Goal: Book appointment/travel/reservation

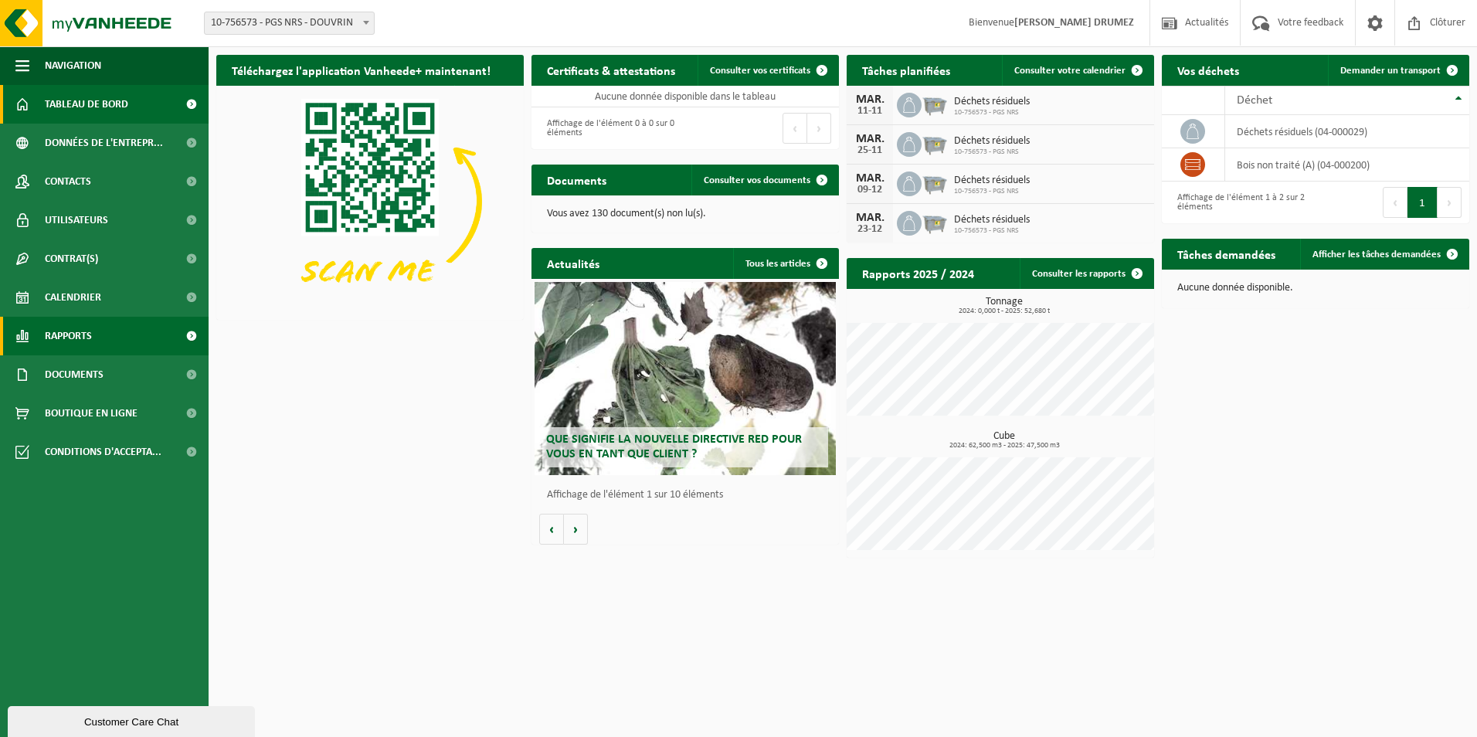
click at [83, 335] on span "Rapports" at bounding box center [68, 336] width 47 height 39
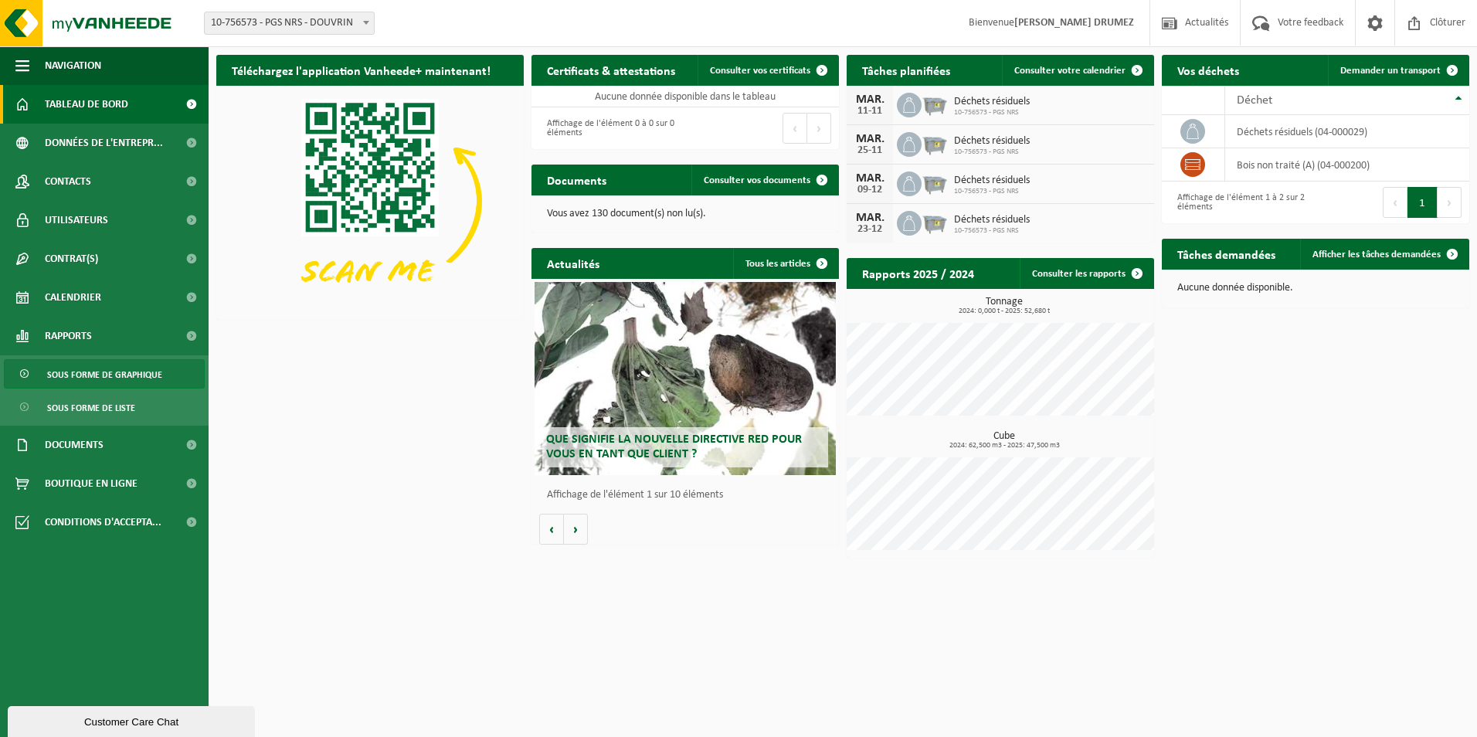
click at [111, 374] on span "Sous forme de graphique" at bounding box center [104, 374] width 115 height 29
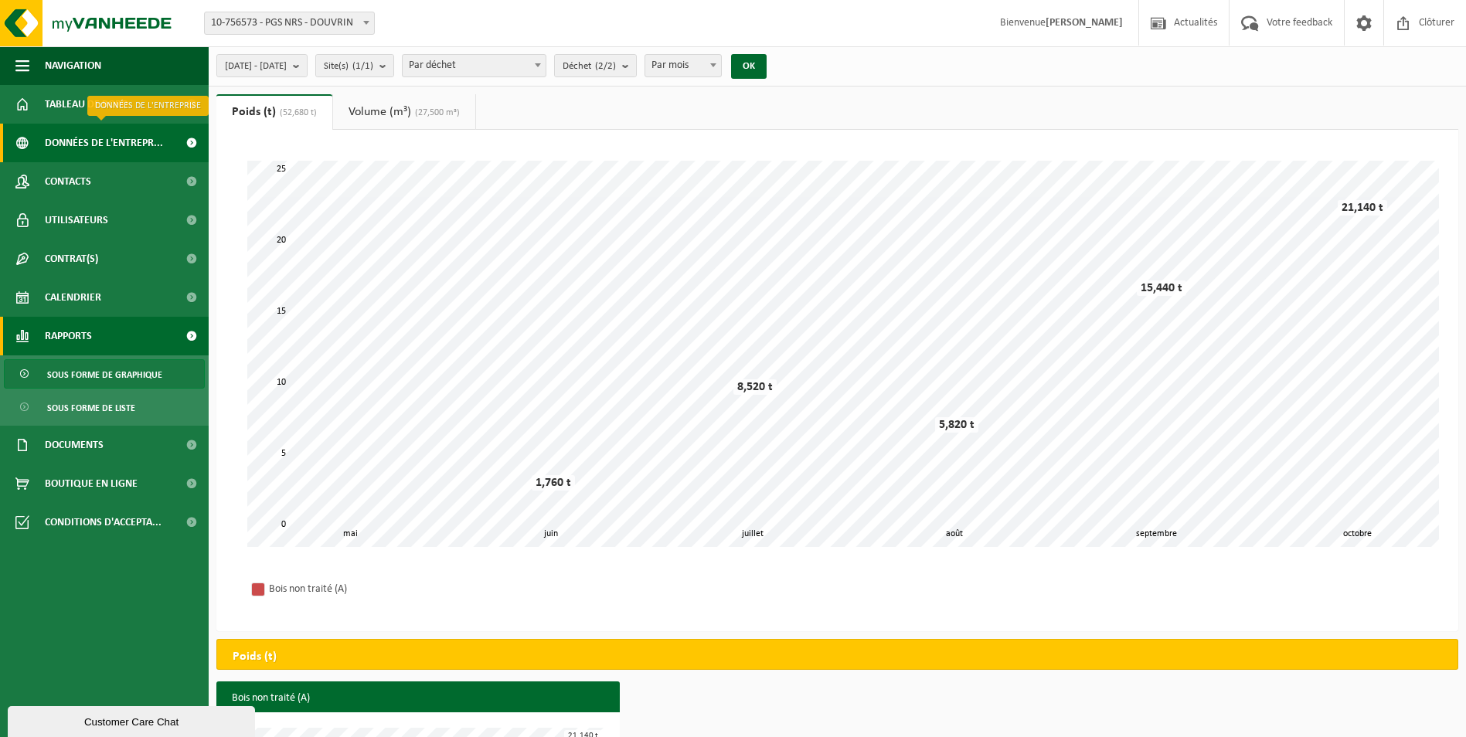
click at [68, 147] on span "Données de l'entrepr..." at bounding box center [104, 143] width 118 height 39
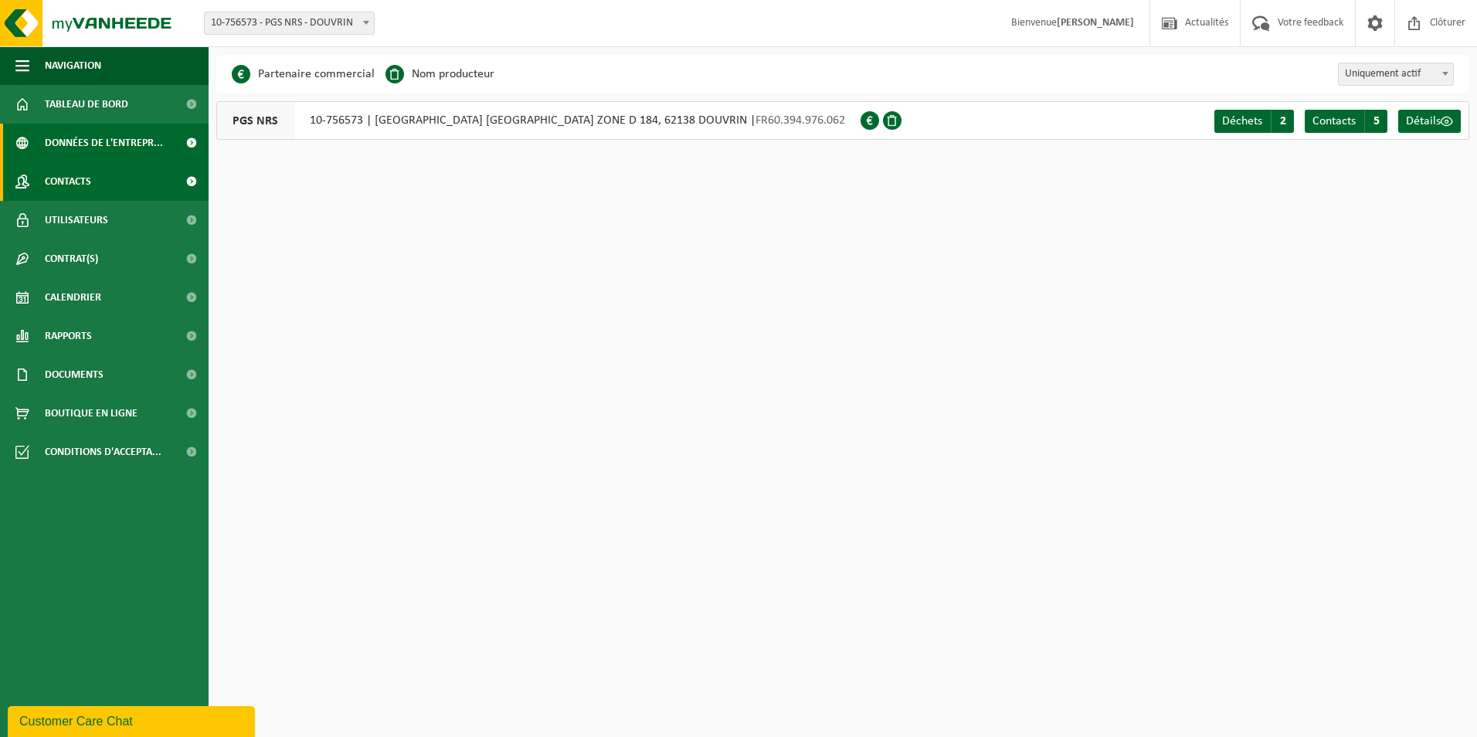
click at [77, 188] on span "Contacts" at bounding box center [68, 181] width 46 height 39
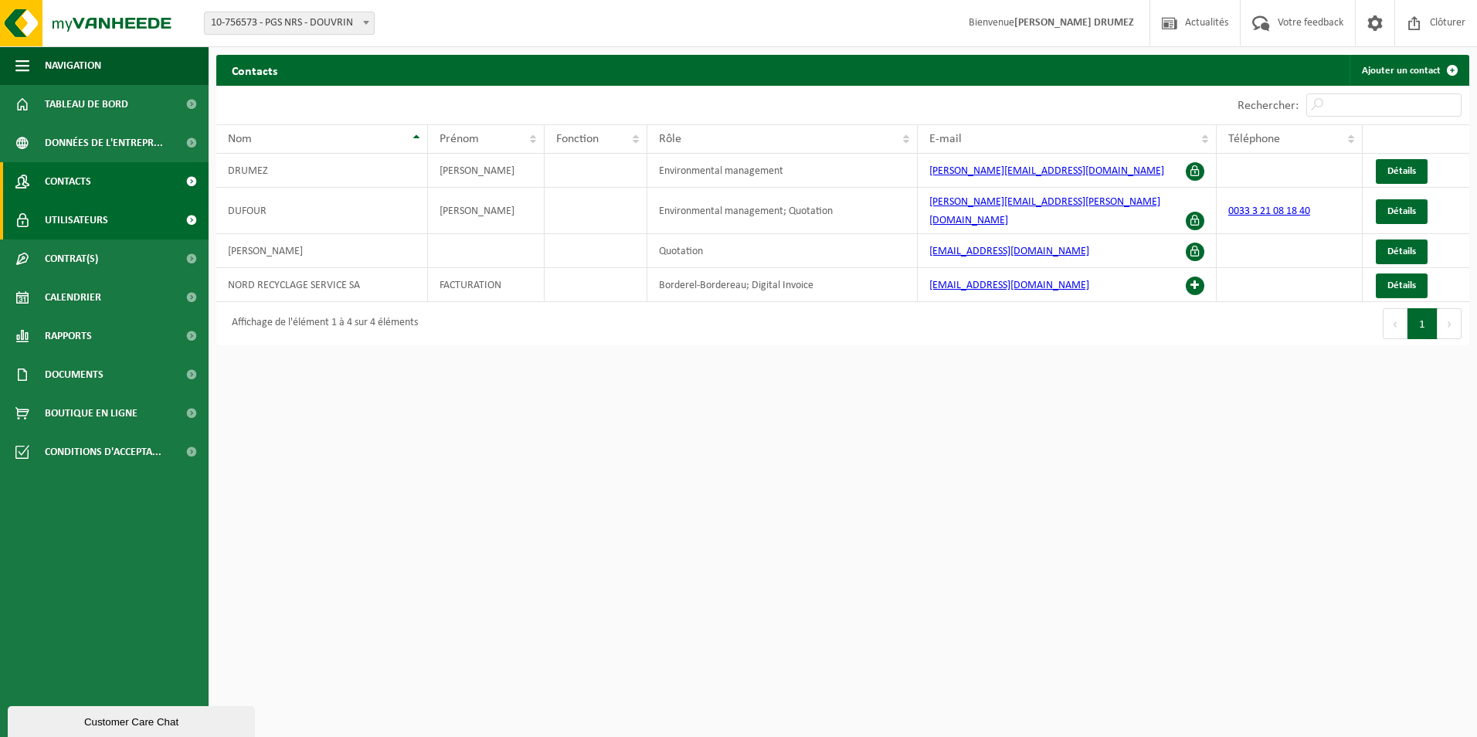
click at [89, 215] on span "Utilisateurs" at bounding box center [76, 220] width 63 height 39
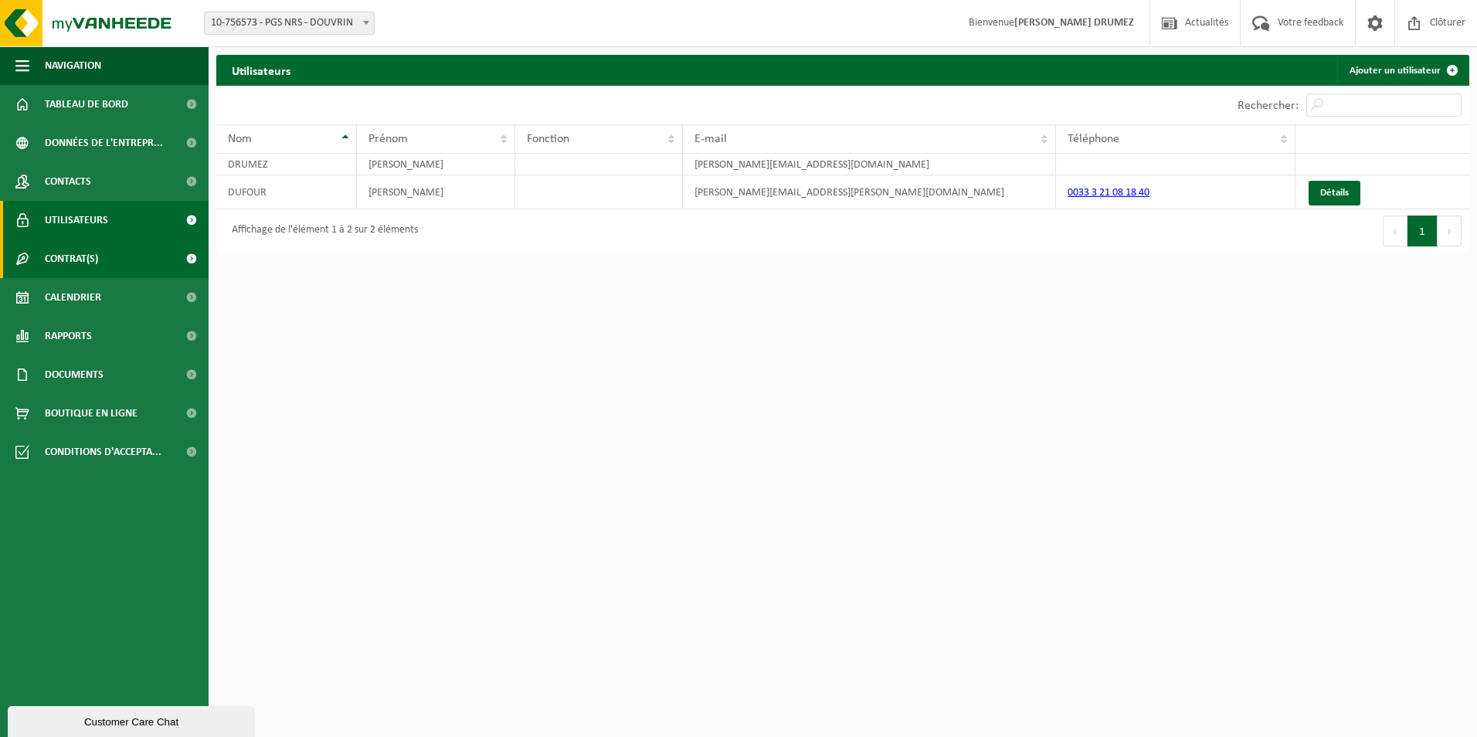
click at [102, 267] on link "Contrat(s)" at bounding box center [104, 259] width 209 height 39
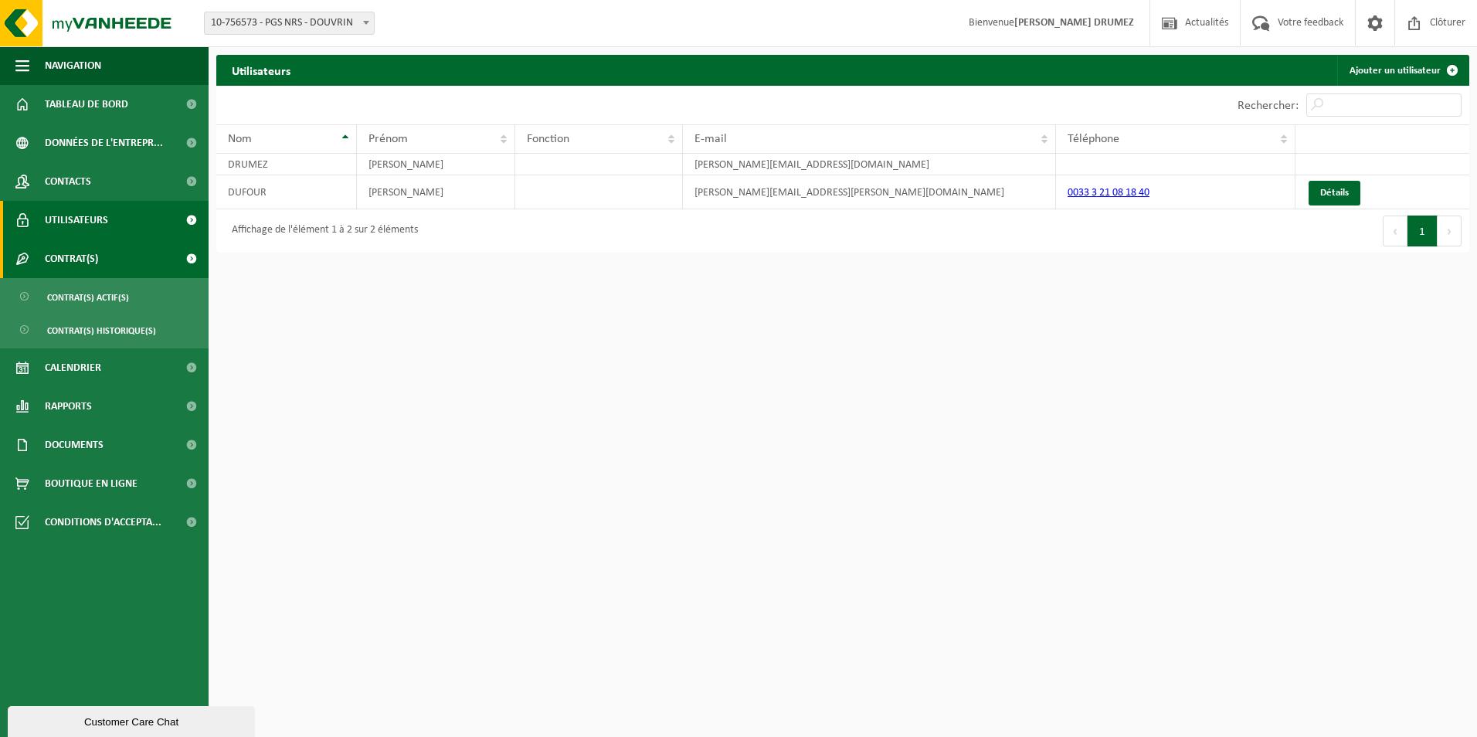
click at [86, 267] on span "Contrat(s)" at bounding box center [71, 259] width 53 height 39
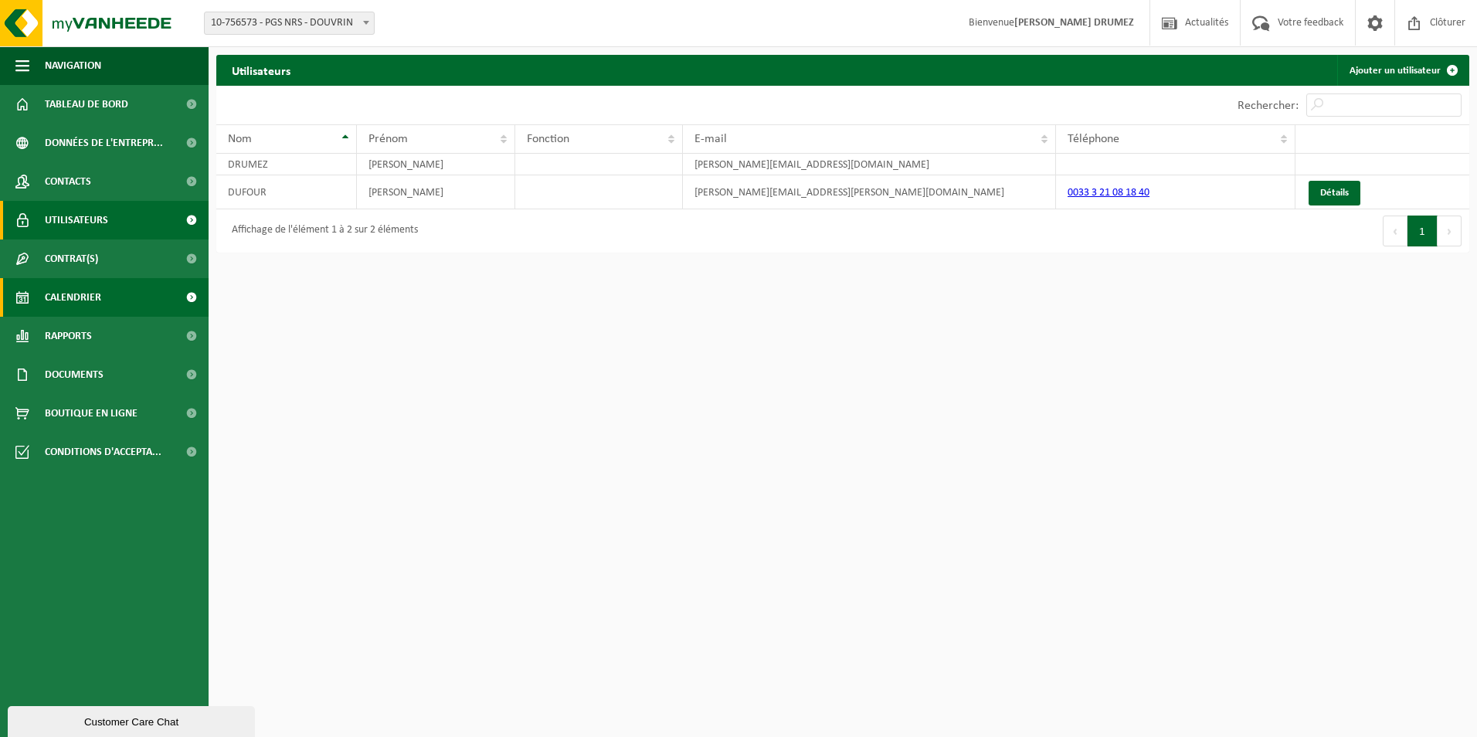
click at [90, 298] on span "Calendrier" at bounding box center [73, 297] width 56 height 39
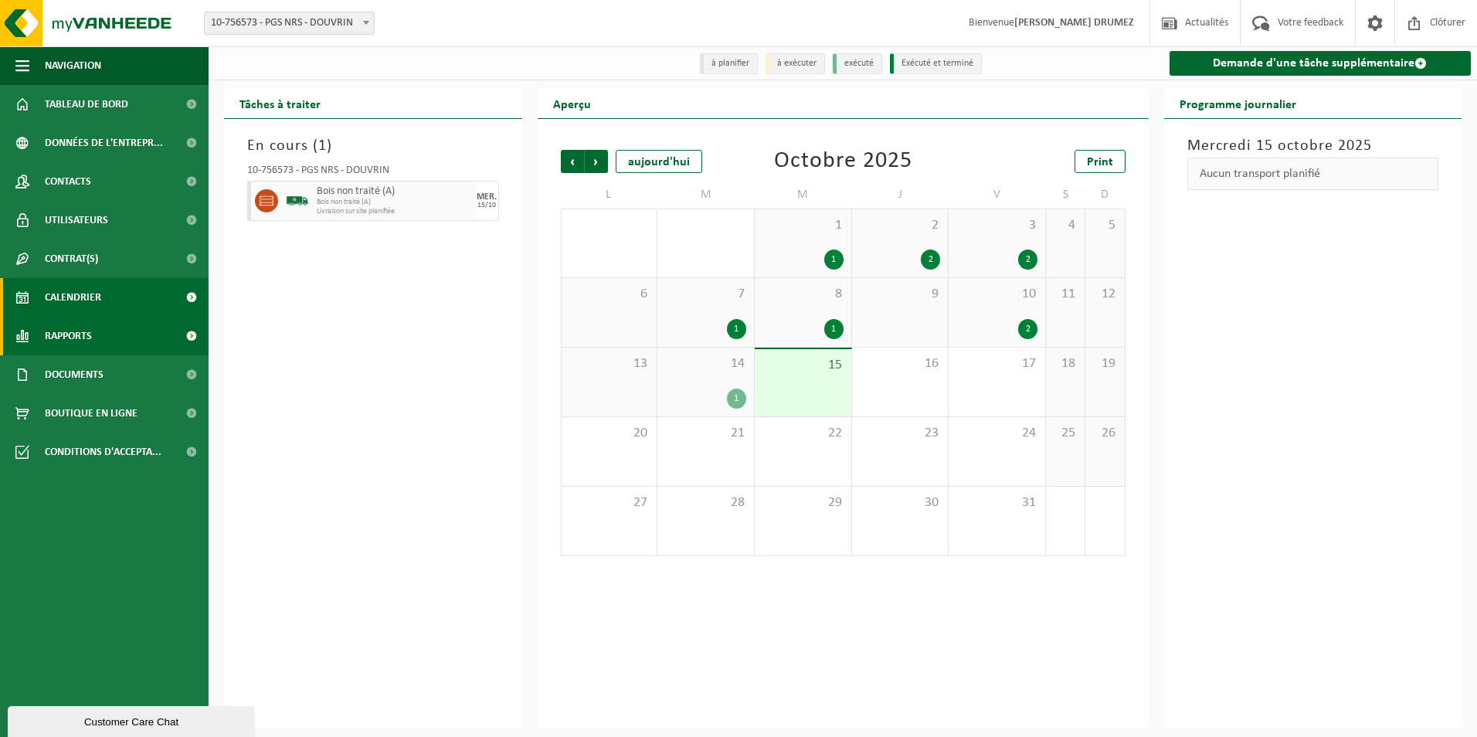
click at [75, 328] on span "Rapports" at bounding box center [68, 336] width 47 height 39
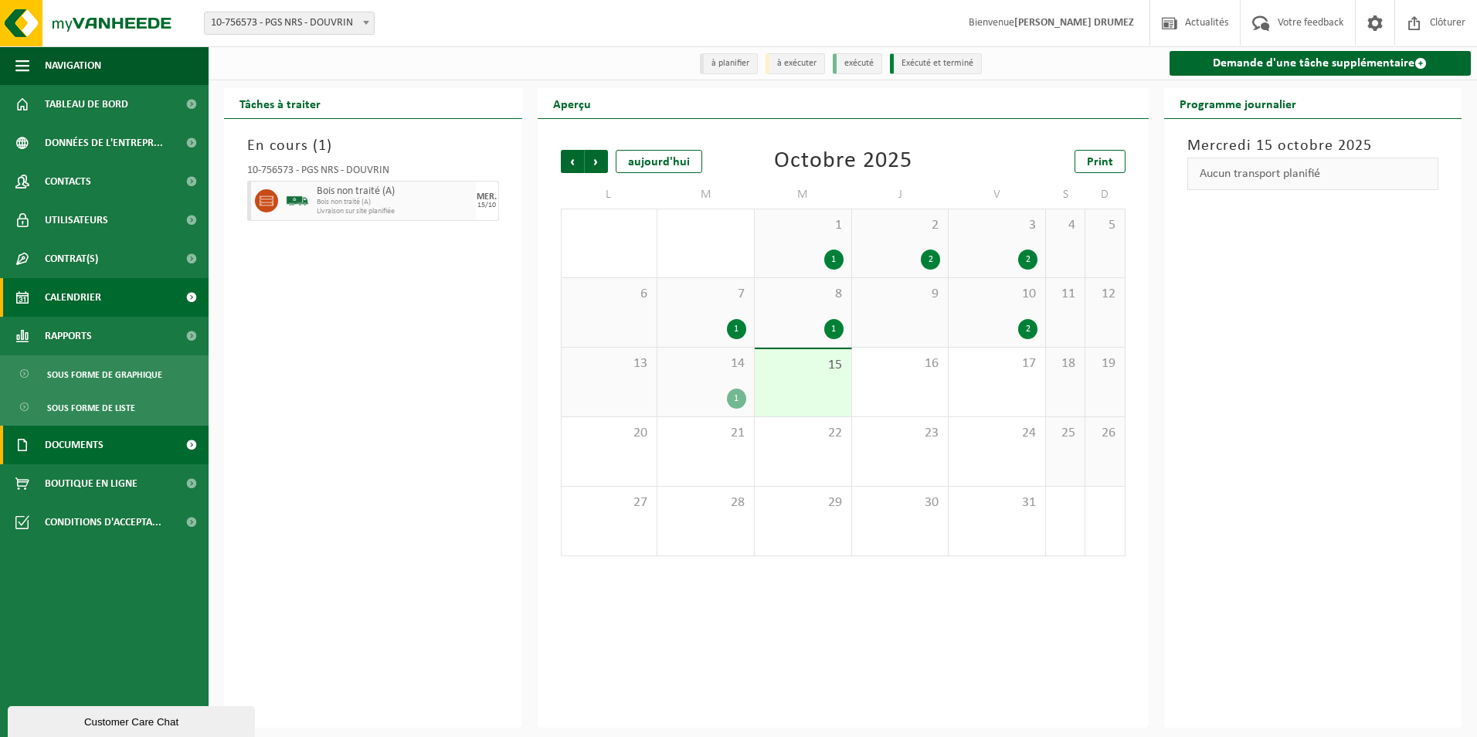
click at [104, 452] on span "Documents" at bounding box center [74, 445] width 59 height 39
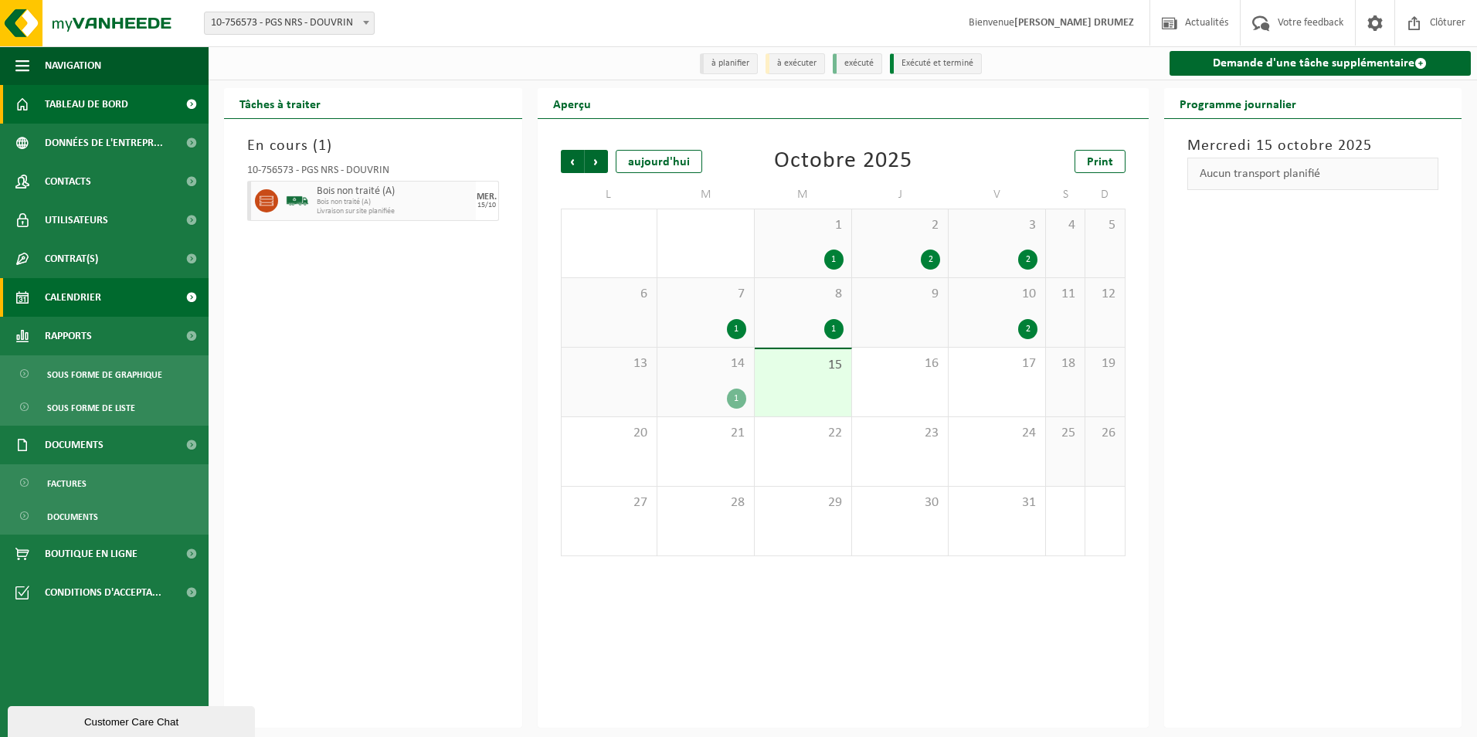
click at [75, 111] on span "Tableau de bord" at bounding box center [86, 104] width 83 height 39
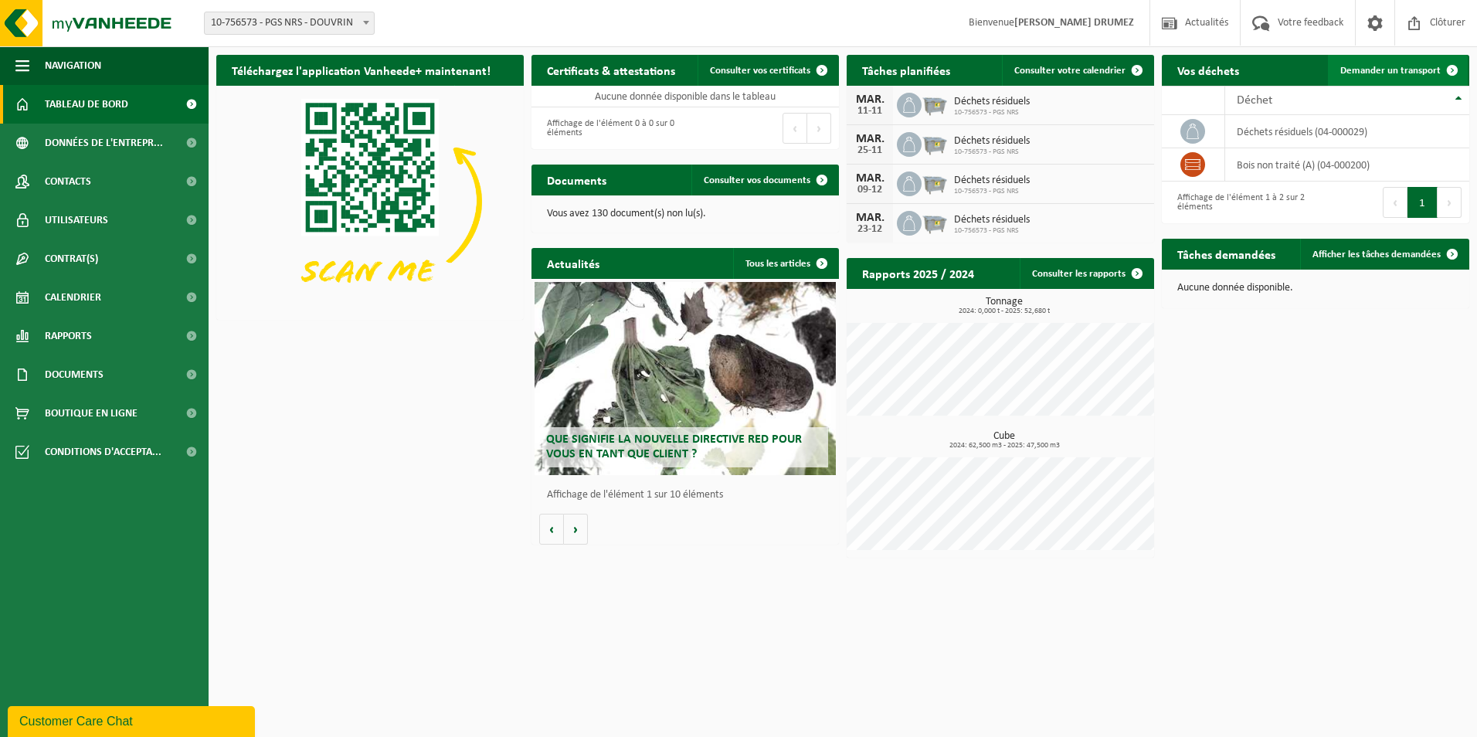
drag, startPoint x: 1404, startPoint y: 62, endPoint x: 1388, endPoint y: 72, distance: 19.1
click at [1403, 63] on link "Demander un transport" at bounding box center [1398, 70] width 140 height 31
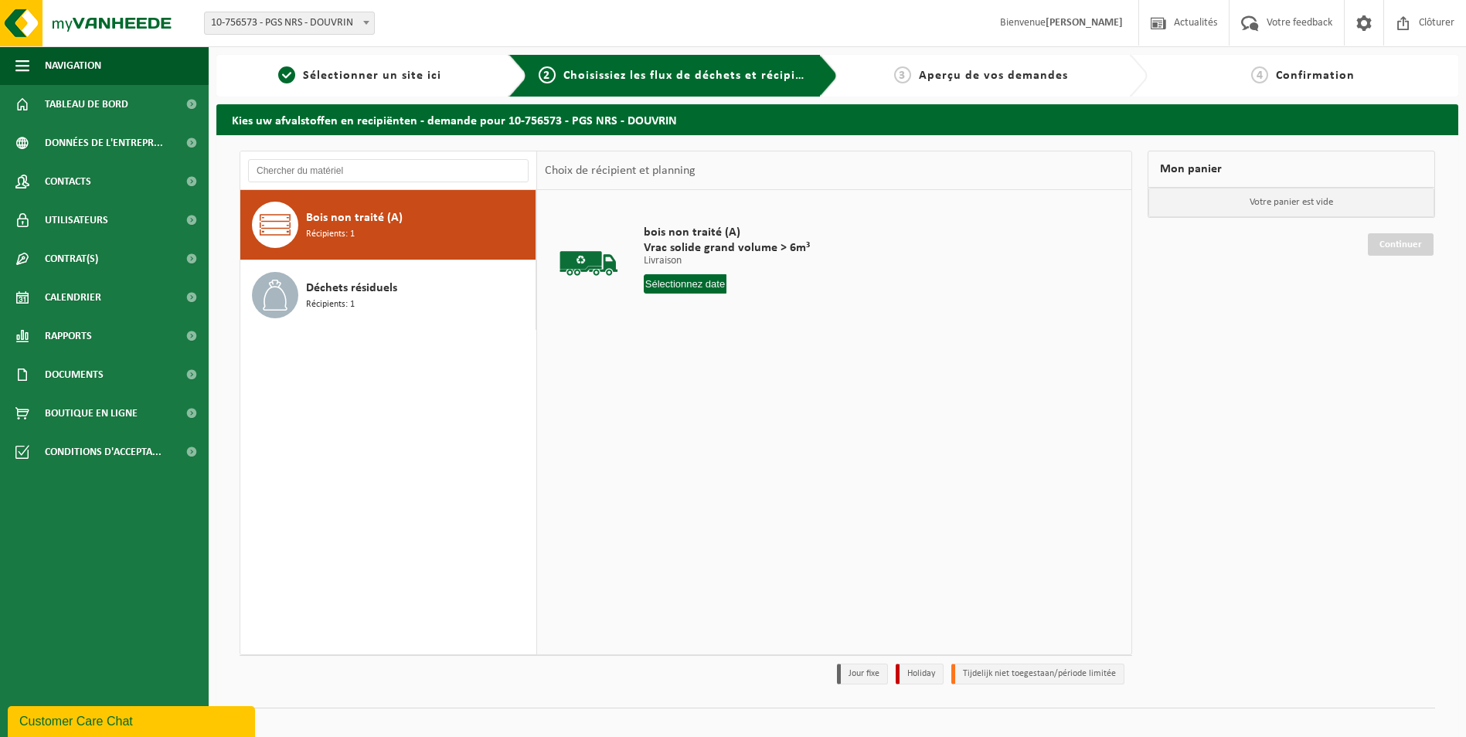
click at [702, 291] on input "text" at bounding box center [685, 283] width 83 height 19
click at [736, 423] on div "16" at bounding box center [738, 421] width 27 height 25
type input "à partir de 2025-10-16"
click at [695, 341] on button "Dans le panier" at bounding box center [686, 342] width 83 height 25
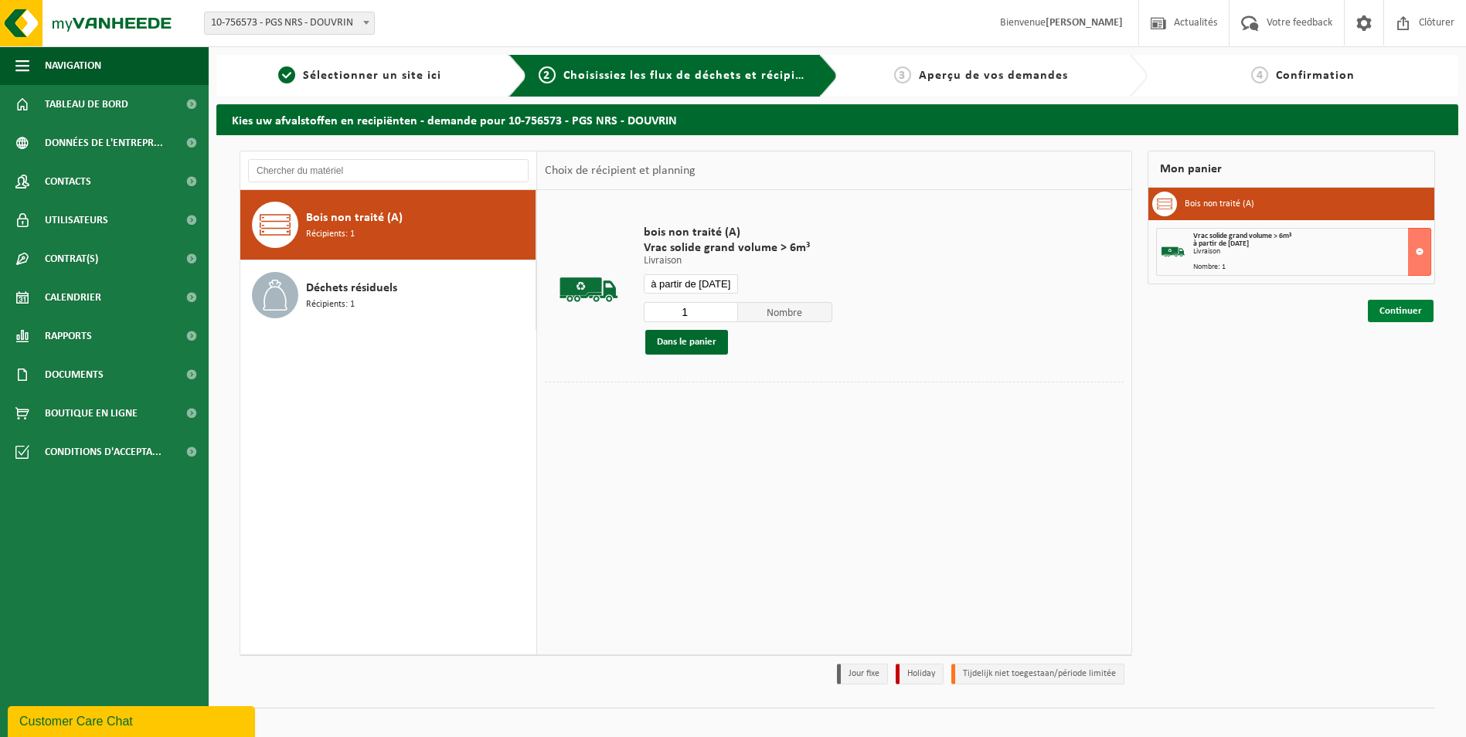
click at [1404, 313] on link "Continuer" at bounding box center [1401, 311] width 66 height 22
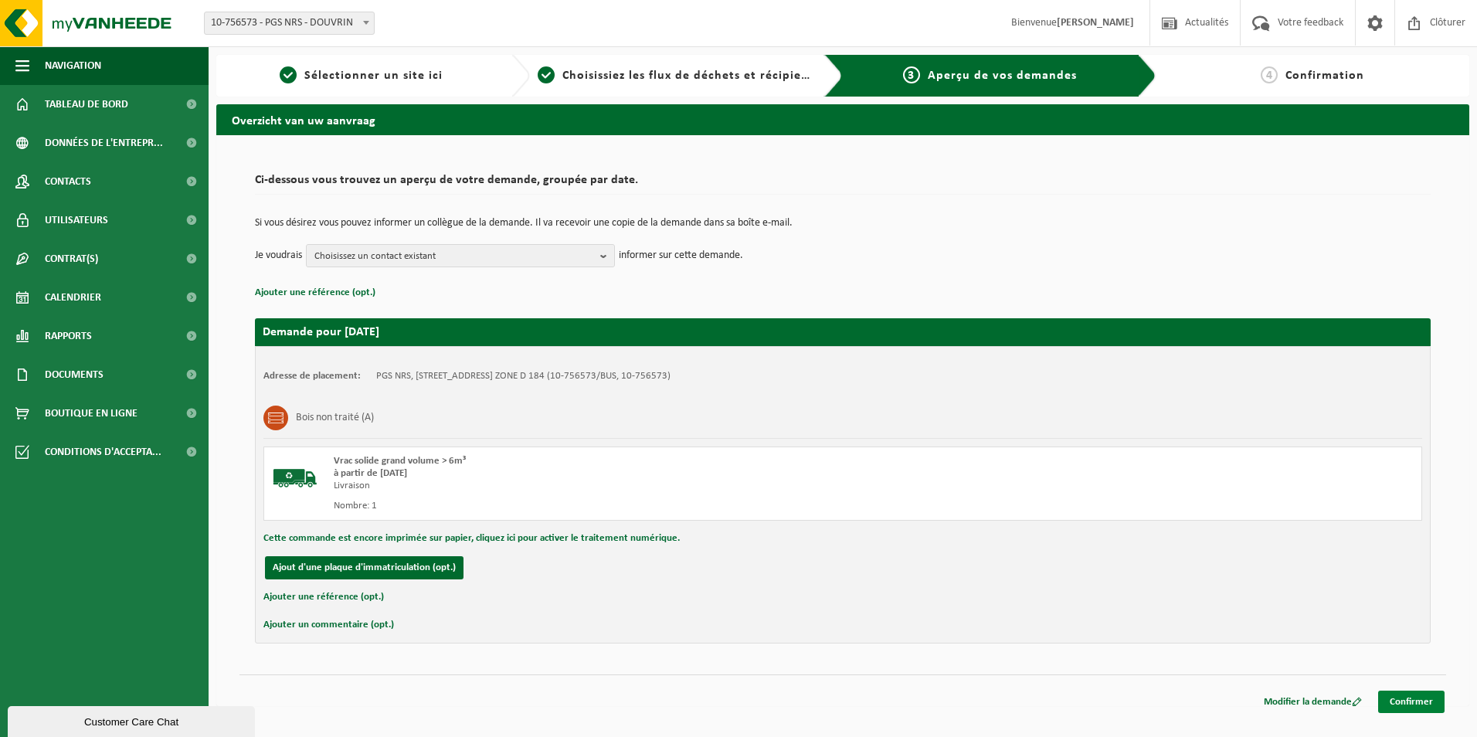
click at [1407, 704] on link "Confirmer" at bounding box center [1411, 702] width 66 height 22
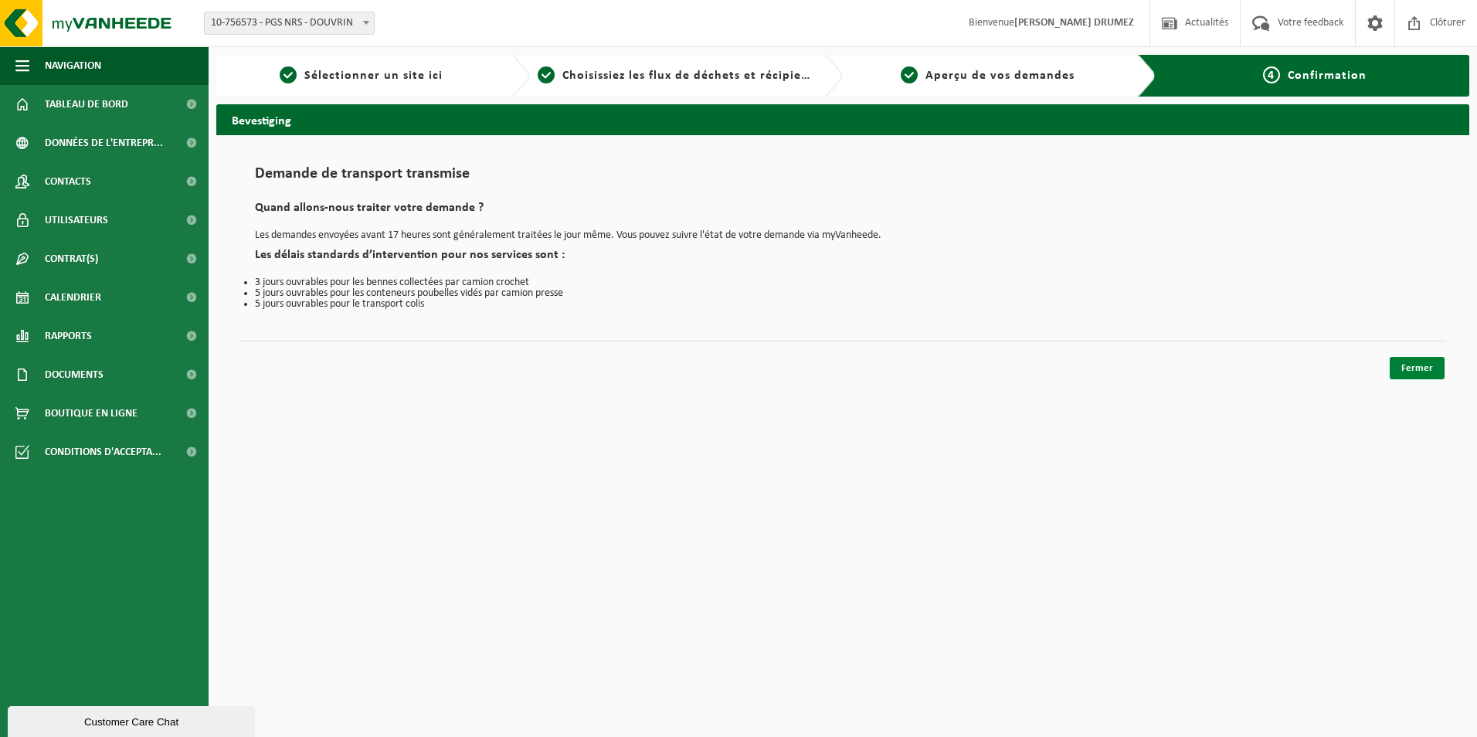
click at [1419, 375] on link "Fermer" at bounding box center [1417, 368] width 55 height 22
